Goal: Task Accomplishment & Management: Manage account settings

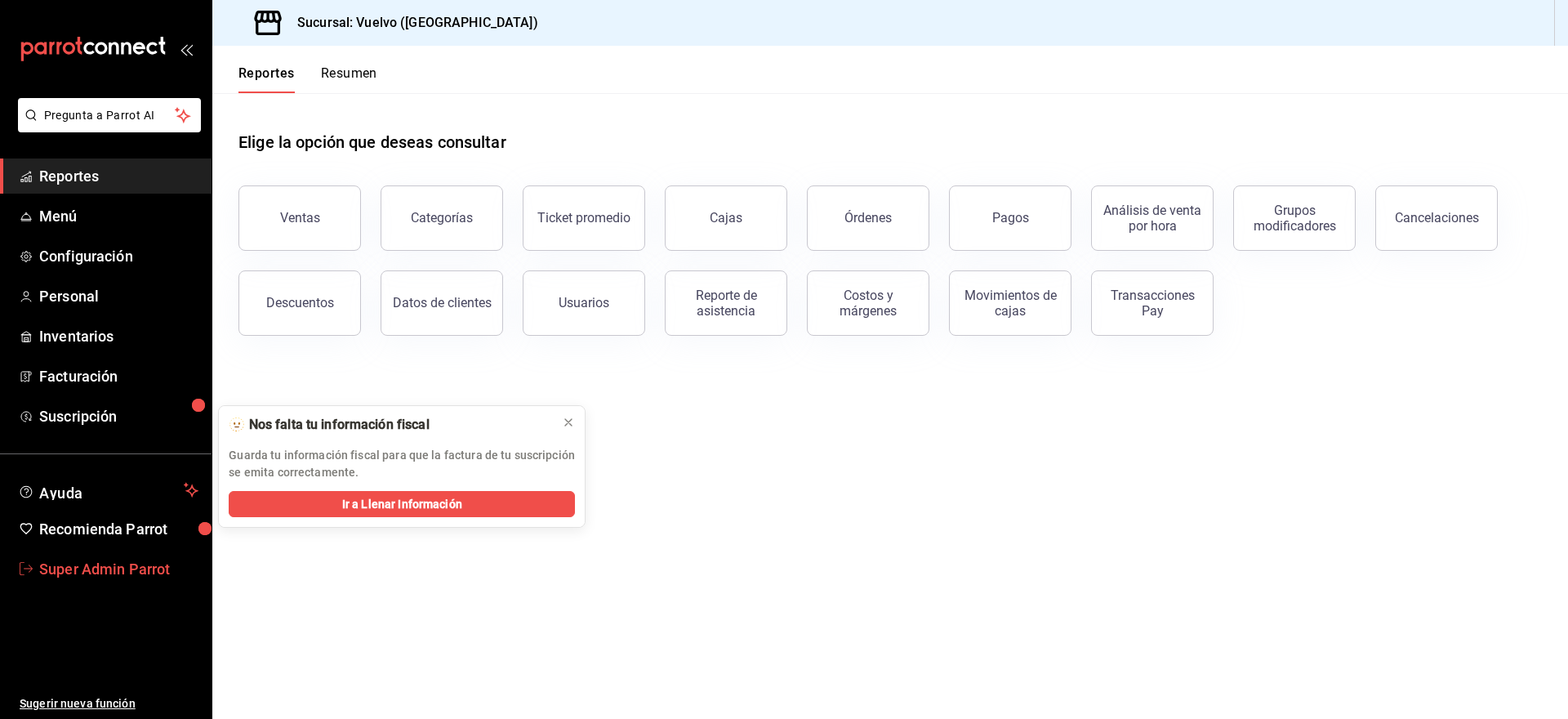
click at [94, 568] on span "Super Admin Parrot" at bounding box center [118, 569] width 159 height 22
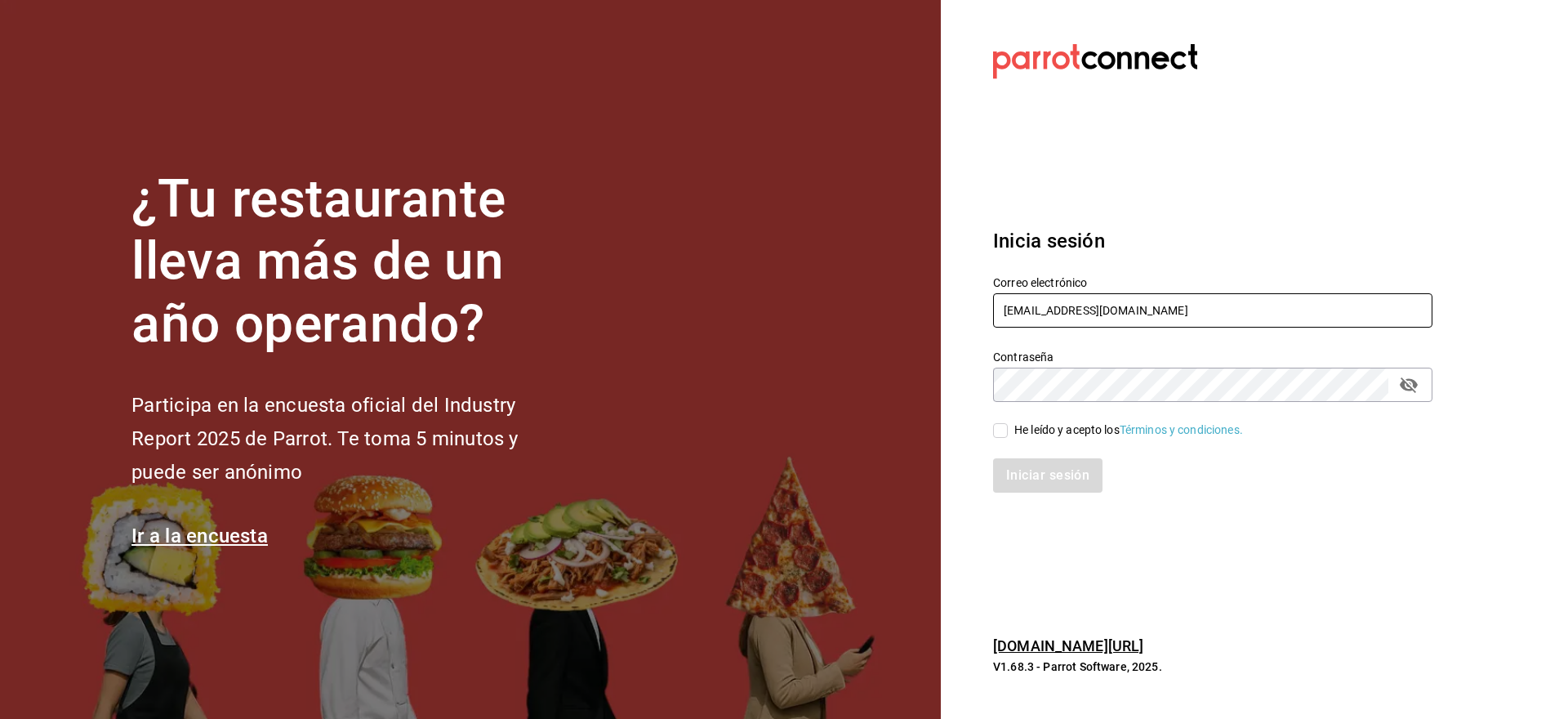
click at [1110, 308] on input "[EMAIL_ADDRESS][DOMAIN_NAME]" at bounding box center [1212, 310] width 439 height 34
paste input "[PERSON_NAME][EMAIL_ADDRESS][DOMAIN_NAME]"
click at [1110, 308] on input "cafeandrea@cdmx.cgreen@rino.comom" at bounding box center [1212, 310] width 439 height 34
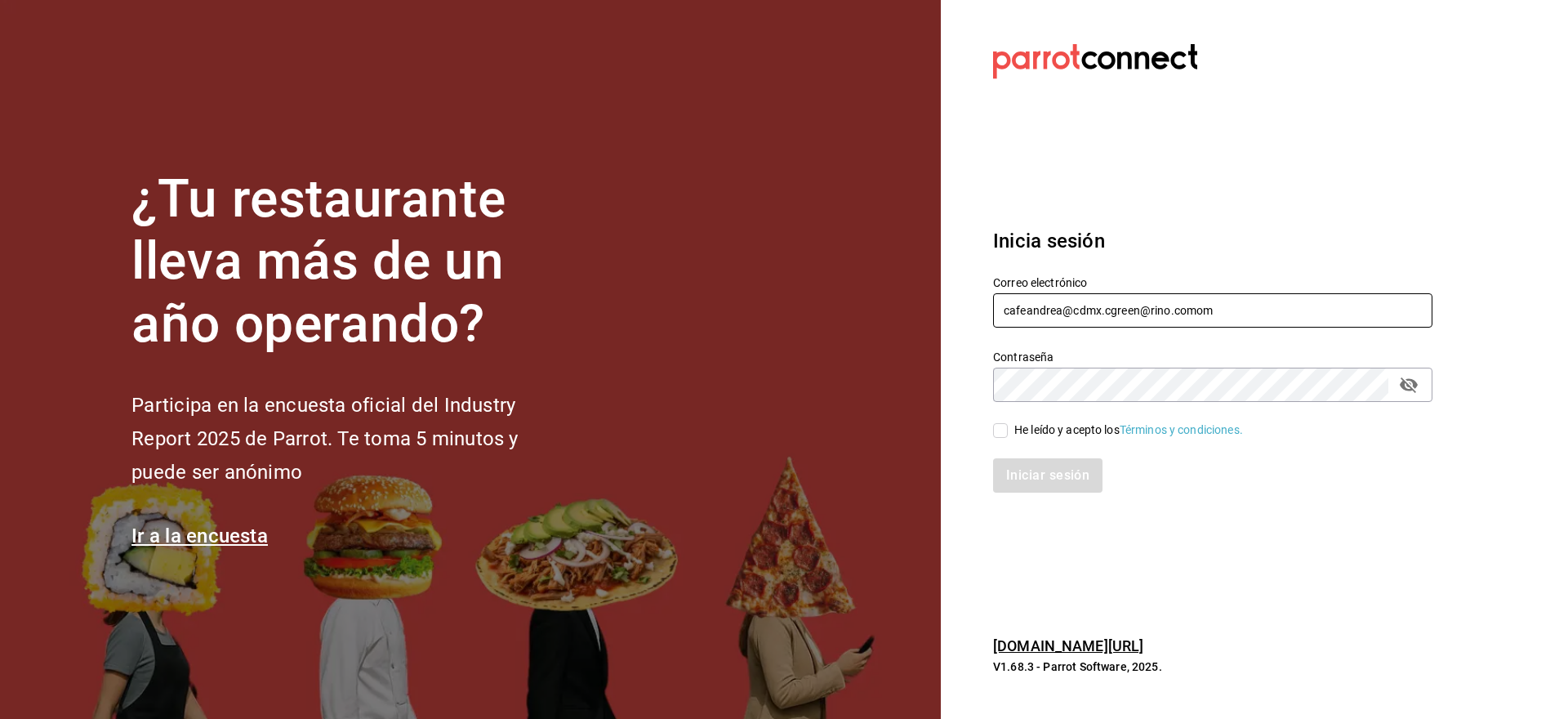
paste input "[PERSON_NAME]@rino.c"
type input "[PERSON_NAME][EMAIL_ADDRESS][DOMAIN_NAME]"
click at [1044, 430] on div "He leído y acepto los Términos y condiciones." at bounding box center [1129, 429] width 229 height 17
click at [1007, 430] on input "He leído y acepto los Términos y condiciones." at bounding box center [1000, 430] width 15 height 15
checkbox input "true"
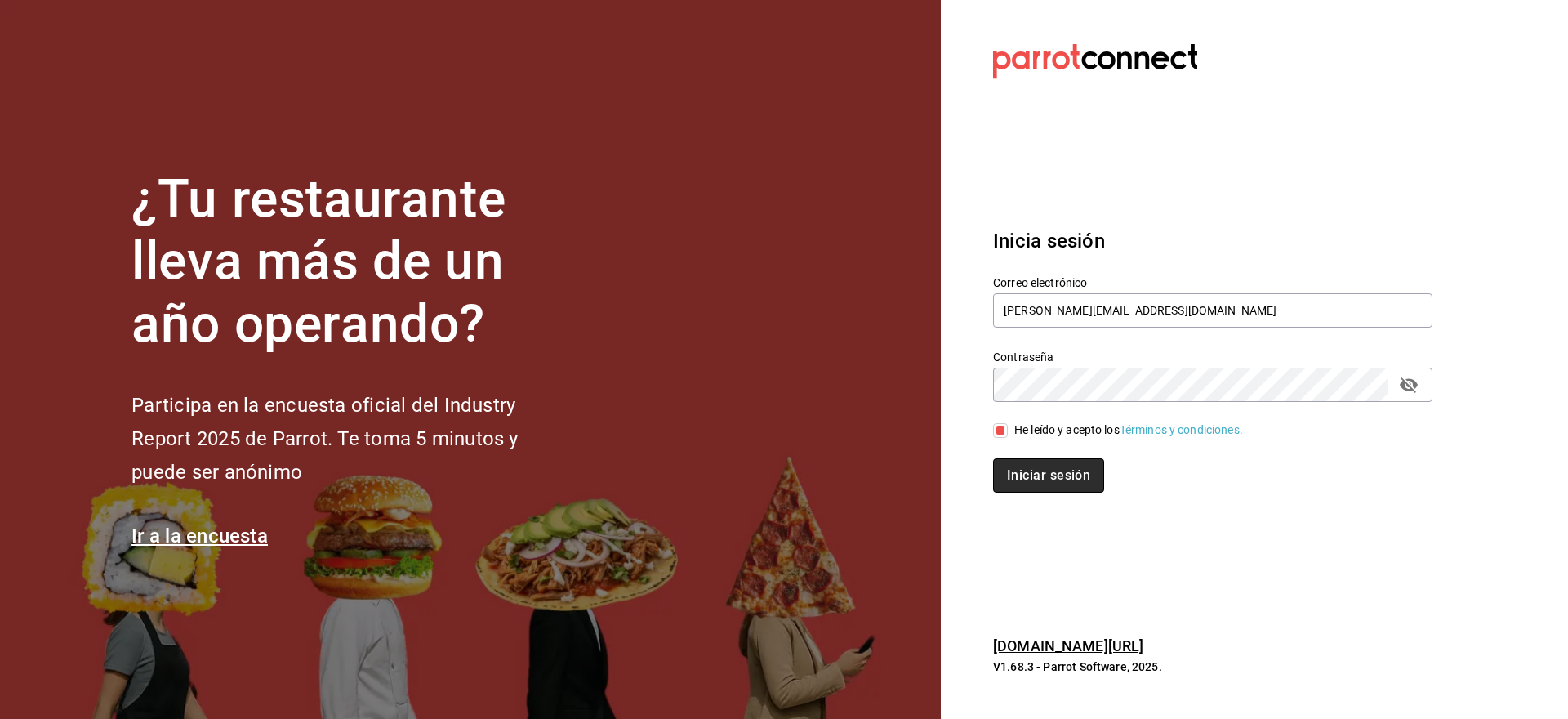
click at [1044, 468] on button "Iniciar sesión" at bounding box center [1048, 475] width 111 height 34
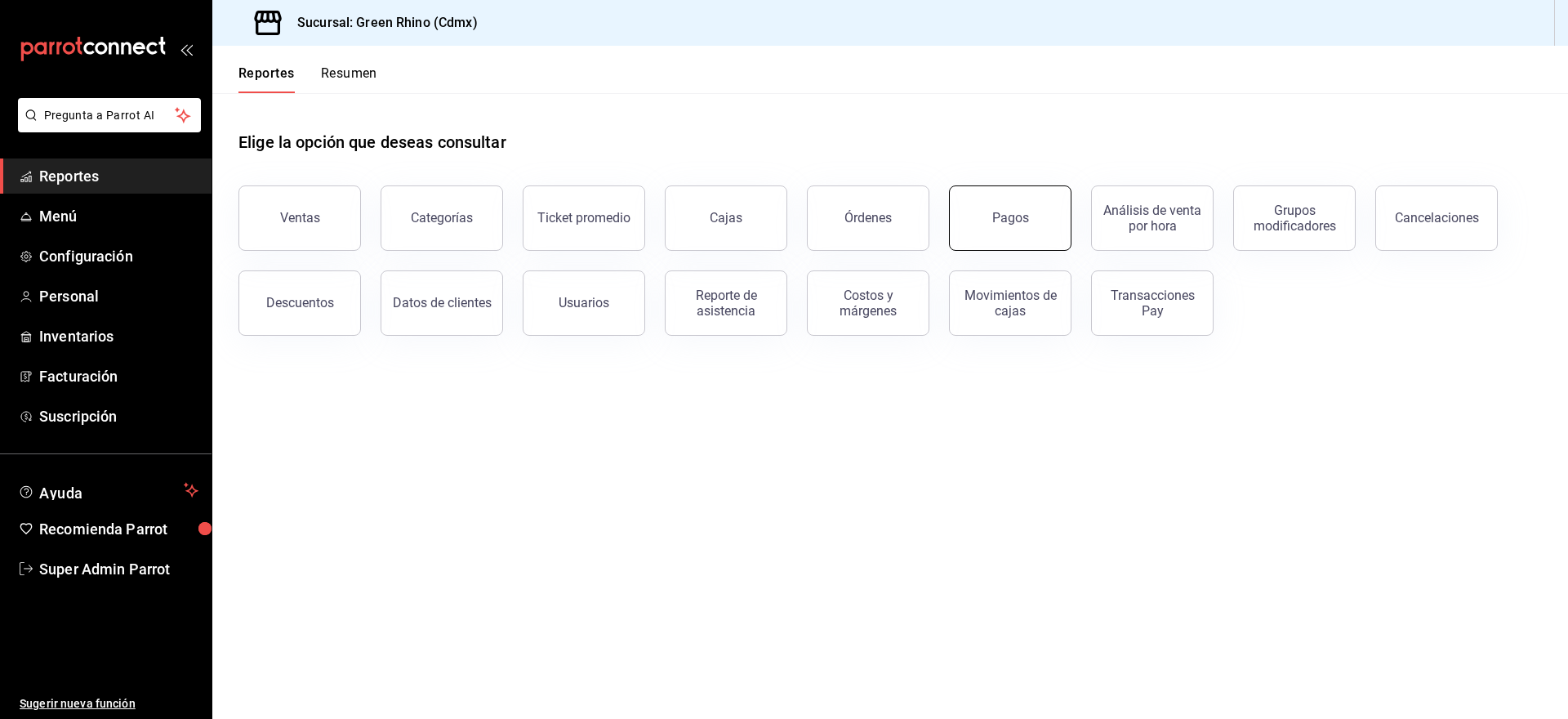
click at [1018, 230] on button "Pagos" at bounding box center [1010, 218] width 123 height 65
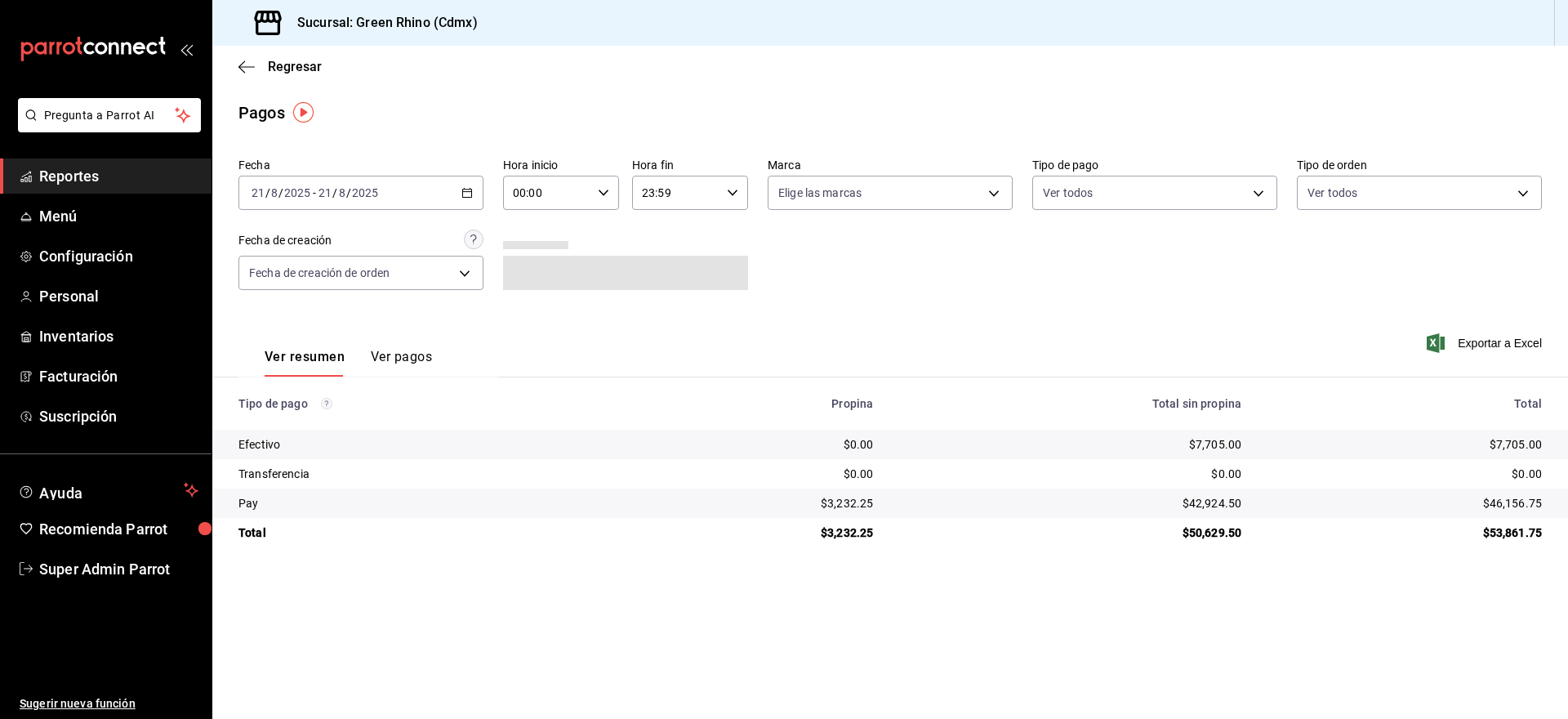
click at [338, 184] on div "2025-08-21 21 / 8 / 2025 - 2025-08-21 21 / 8 / 2025" at bounding box center [360, 193] width 245 height 34
click at [293, 381] on span "Año actual" at bounding box center [316, 389] width 127 height 17
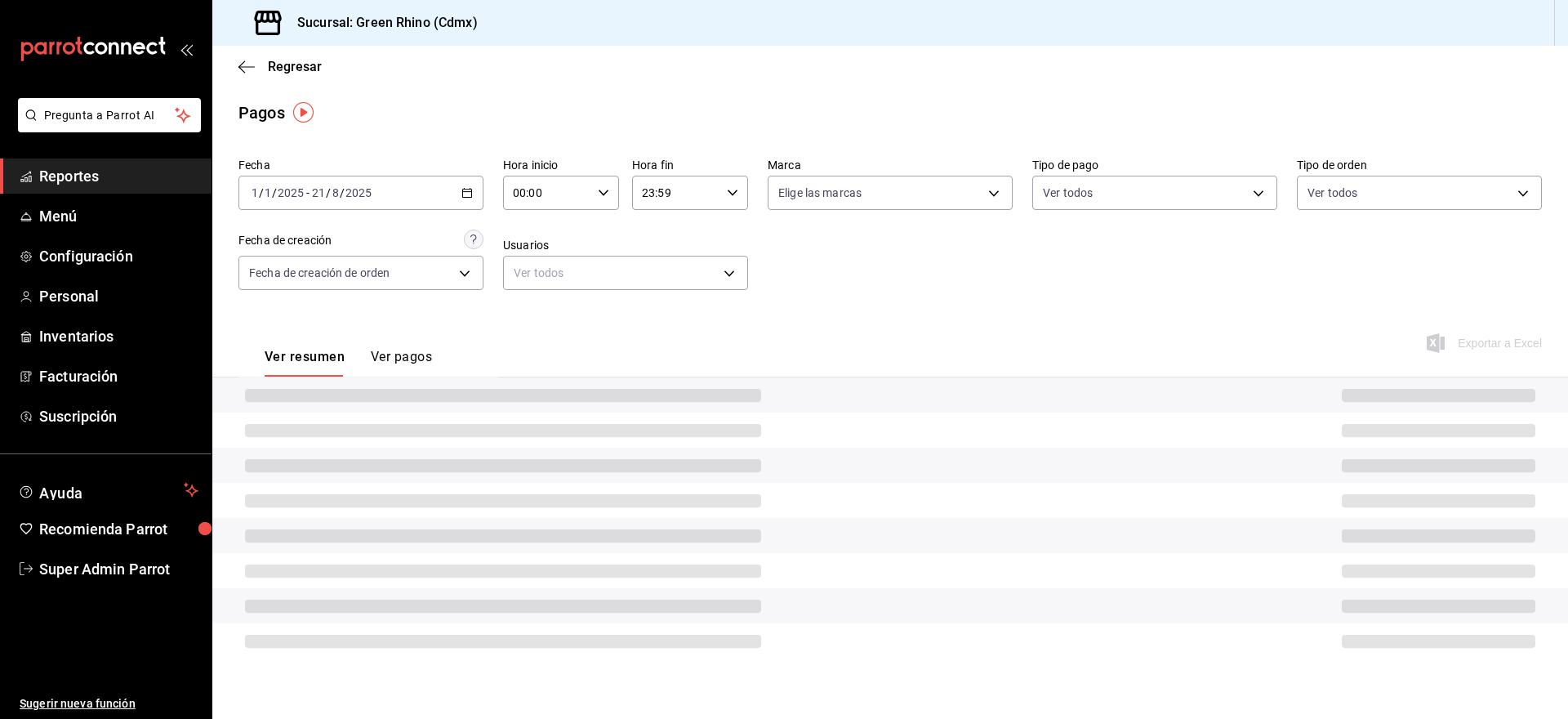
click at [409, 361] on button "Ver pagos" at bounding box center [401, 362] width 61 height 28
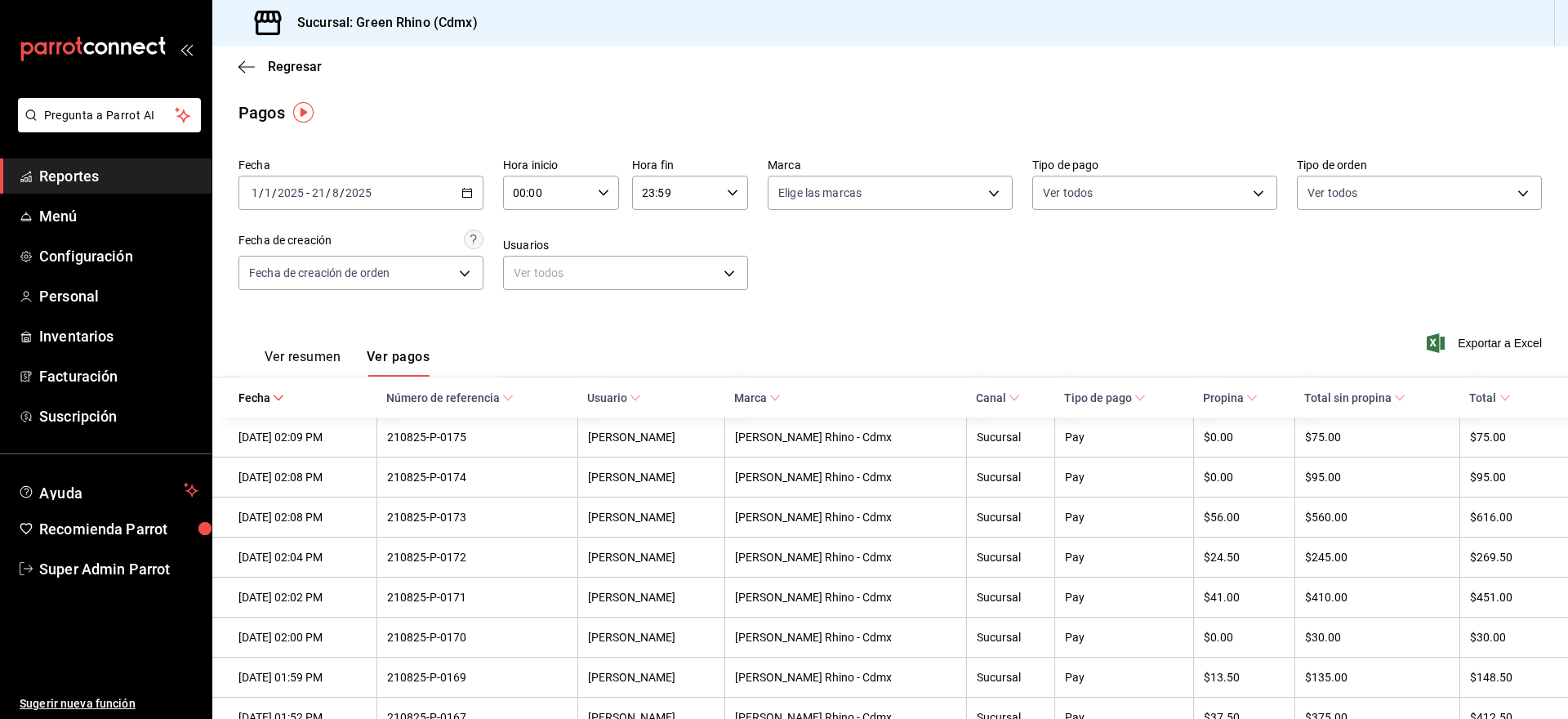
click at [308, 365] on button "Ver resumen" at bounding box center [303, 362] width 76 height 28
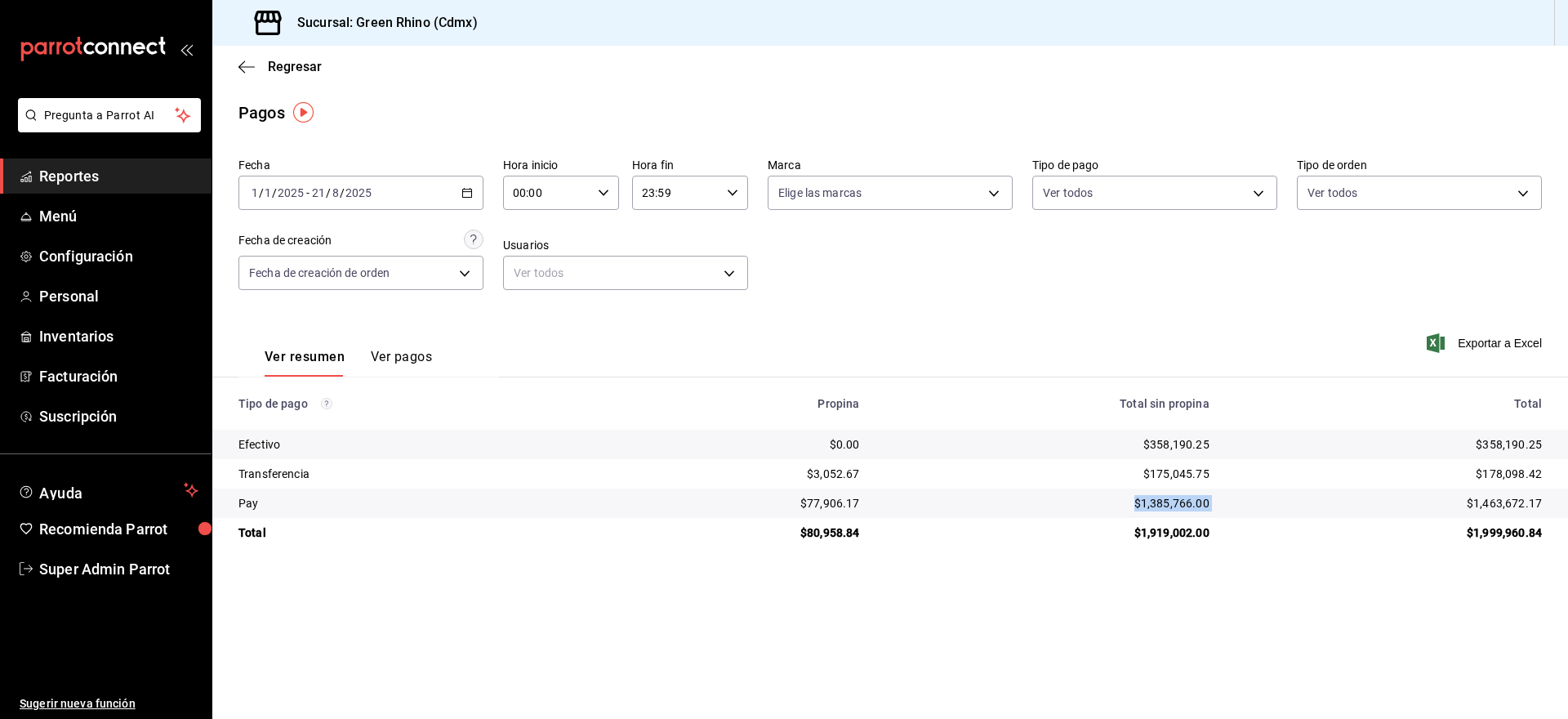
drag, startPoint x: 1229, startPoint y: 500, endPoint x: 1125, endPoint y: 498, distance: 104.0
click at [1125, 498] on tr "Pay $77,906.17 $1,385,766.00 $1,463,672.17" at bounding box center [890, 503] width 1356 height 30
click at [1206, 500] on div "$1,385,766.00" at bounding box center [1047, 503] width 323 height 17
click at [1210, 509] on td "$1,385,766.00" at bounding box center [1047, 503] width 349 height 30
drag, startPoint x: 1216, startPoint y: 502, endPoint x: 1140, endPoint y: 506, distance: 76.1
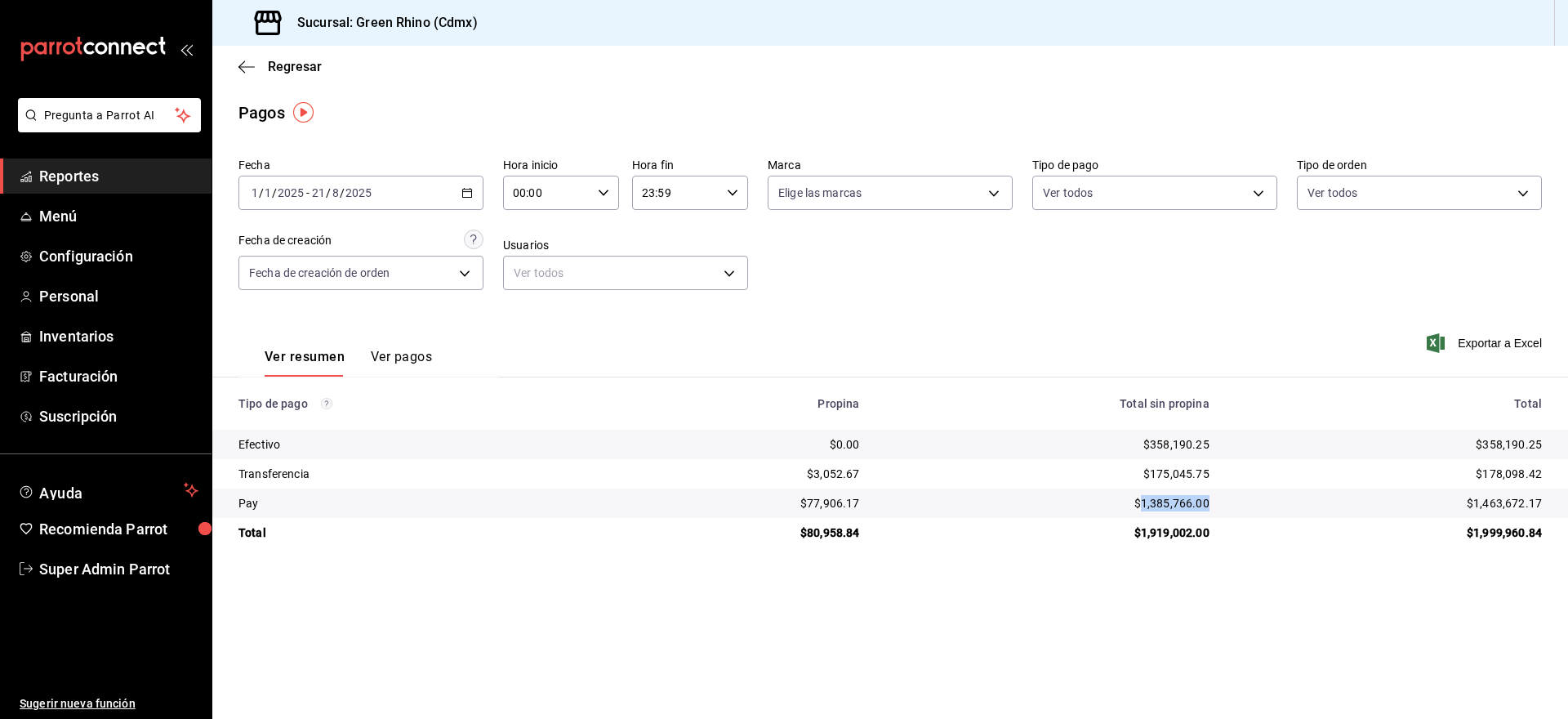
click at [1140, 506] on td "$1,385,766.00" at bounding box center [1047, 503] width 349 height 30
